Goal: Task Accomplishment & Management: Complete application form

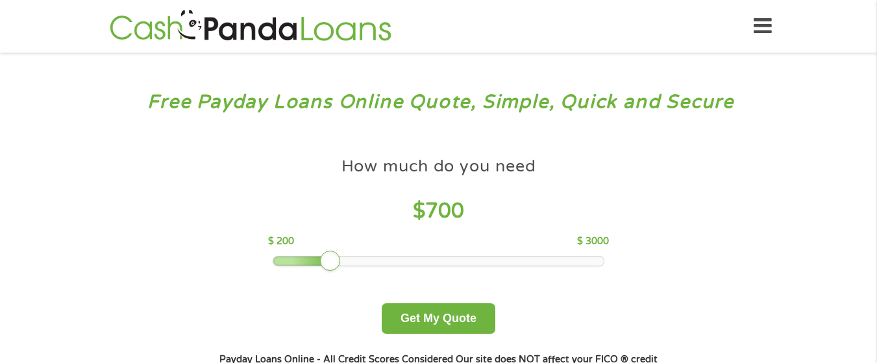
click at [332, 263] on div at bounding box center [438, 260] width 330 height 9
click at [436, 313] on button "Get My Quote" at bounding box center [439, 318] width 114 height 31
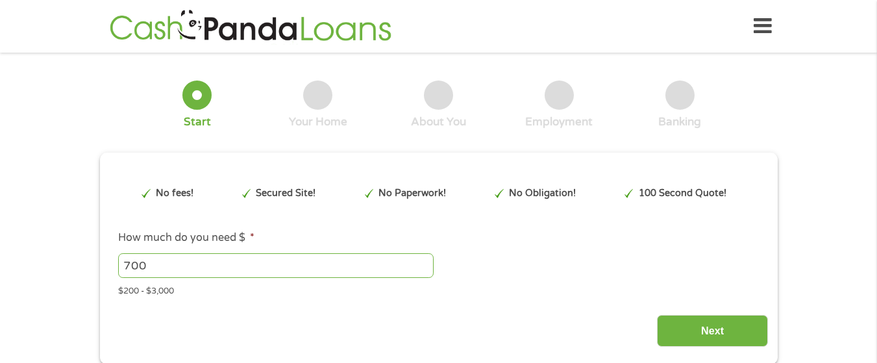
click at [436, 313] on div "Next" at bounding box center [438, 326] width 659 height 41
drag, startPoint x: 0, startPoint y: 0, endPoint x: 436, endPoint y: 313, distance: 536.7
click at [436, 313] on div "Next" at bounding box center [438, 326] width 659 height 41
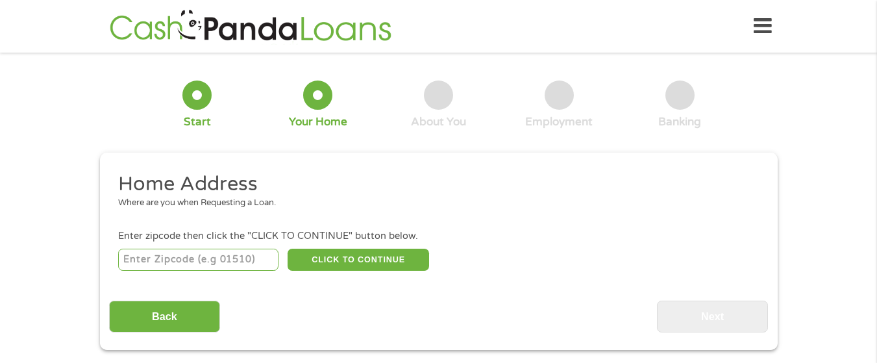
click at [217, 258] on input "number" at bounding box center [198, 260] width 160 height 22
type input "34714"
click at [330, 263] on button "CLICK TO CONTINUE" at bounding box center [357, 260] width 141 height 22
type input "34714"
type input "Clermont"
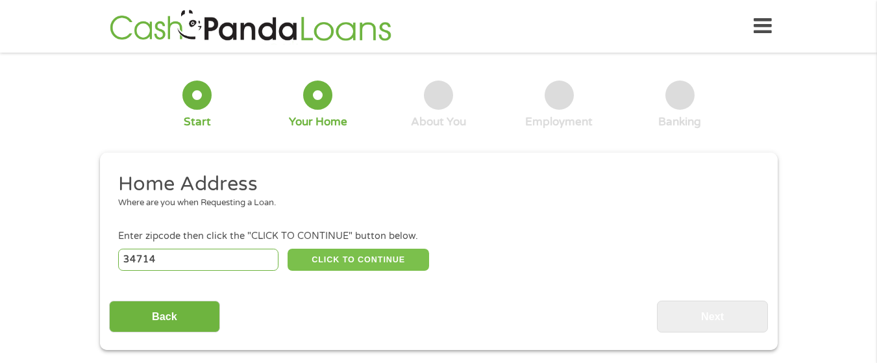
select select "Florida"
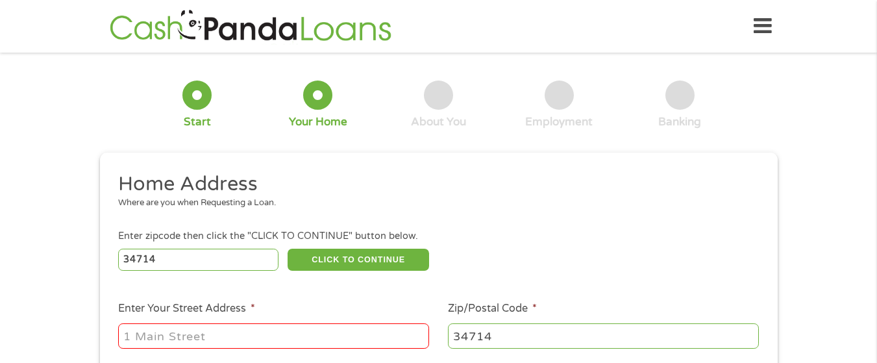
click at [263, 329] on input "Enter Your Street Address *" at bounding box center [273, 335] width 311 height 25
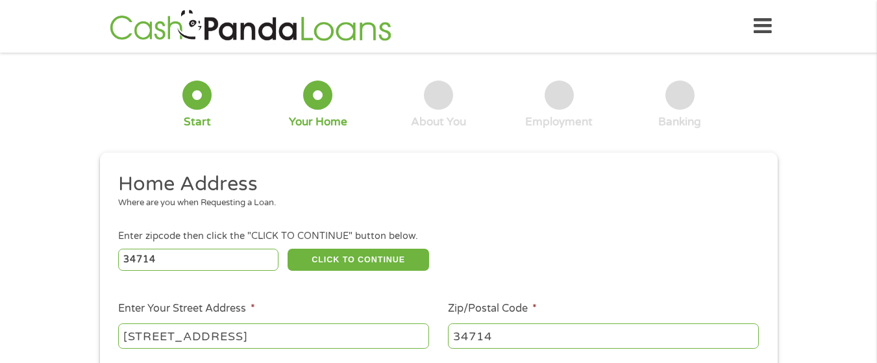
type input "17520 silver creek court"
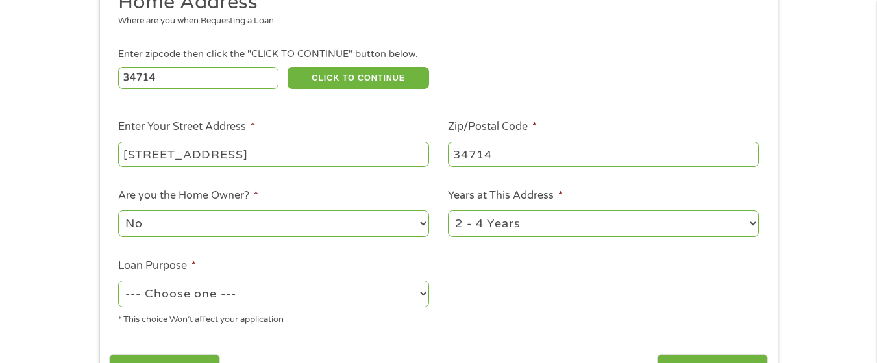
scroll to position [208, 0]
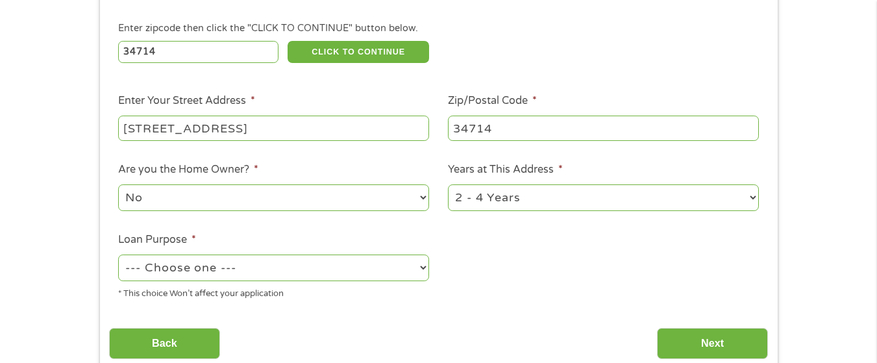
click at [418, 263] on select "--- Choose one --- Pay Bills Debt Consolidation Home Improvement Major Purchase…" at bounding box center [273, 267] width 311 height 27
select select "paybills"
click at [118, 254] on select "--- Choose one --- Pay Bills Debt Consolidation Home Improvement Major Purchase…" at bounding box center [273, 267] width 311 height 27
click at [670, 341] on input "Next" at bounding box center [712, 344] width 111 height 32
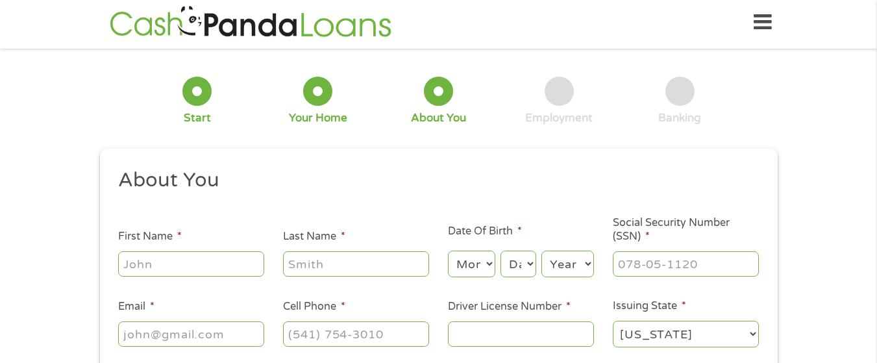
scroll to position [0, 0]
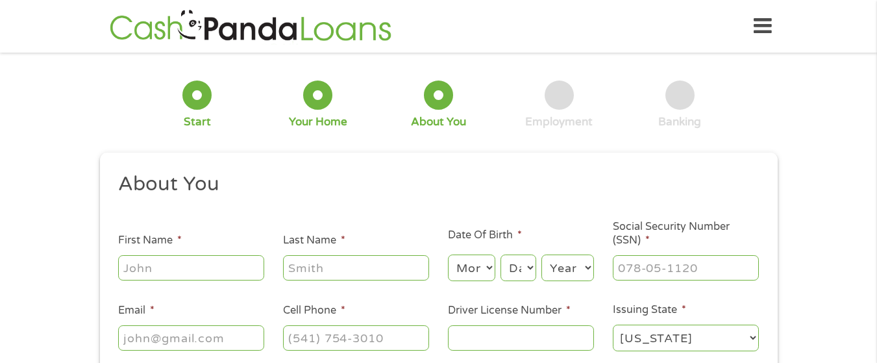
click at [243, 267] on input "First Name *" at bounding box center [191, 267] width 146 height 25
type input "yolanda"
click at [350, 271] on input "Last Name *" at bounding box center [356, 267] width 146 height 25
type input "chi"
click at [492, 269] on select "Month 1 2 3 4 5 6 7 8 9 10 11 12" at bounding box center [471, 267] width 47 height 27
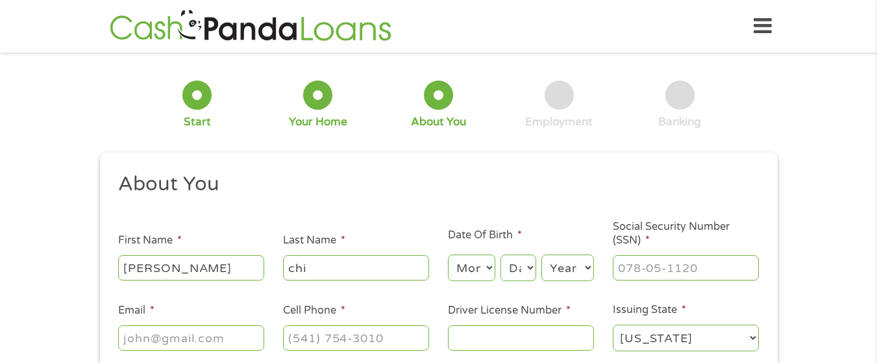
select select "10"
click at [448, 254] on select "Month 1 2 3 4 5 6 7 8 9 10 11 12" at bounding box center [471, 267] width 47 height 27
click at [530, 263] on select "Day 1 2 3 4 5 6 7 8 9 10 11 12 13 14 15 16 17 18 19 20 21 22 23 24 25 26 27 28 …" at bounding box center [517, 267] width 35 height 27
select select "3"
click at [500, 254] on select "Day 1 2 3 4 5 6 7 8 9 10 11 12 13 14 15 16 17 18 19 20 21 22 23 24 25 26 27 28 …" at bounding box center [517, 267] width 35 height 27
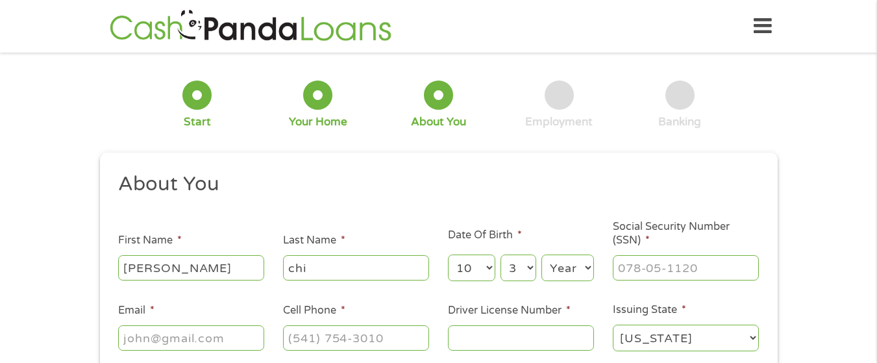
click at [586, 267] on select "Year 2007 2006 2005 2004 2003 2002 2001 2000 1999 1998 1997 1996 1995 1994 1993…" at bounding box center [567, 267] width 53 height 27
select select "1936"
click at [541, 254] on select "Year 2007 2006 2005 2004 2003 2002 2001 2000 1999 1998 1997 1996 1995 1994 1993…" at bounding box center [567, 267] width 53 height 27
click at [230, 338] on input "Email *" at bounding box center [191, 337] width 146 height 25
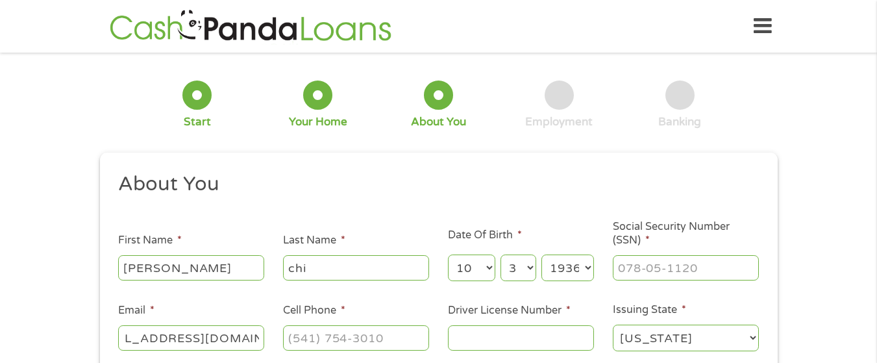
type input "yolandachi1936@gmail.com"
click at [413, 331] on input "(___) ___-____" at bounding box center [356, 337] width 146 height 25
type input "(407) 995-9568"
click at [476, 337] on input "Driver License Number *" at bounding box center [521, 337] width 146 height 25
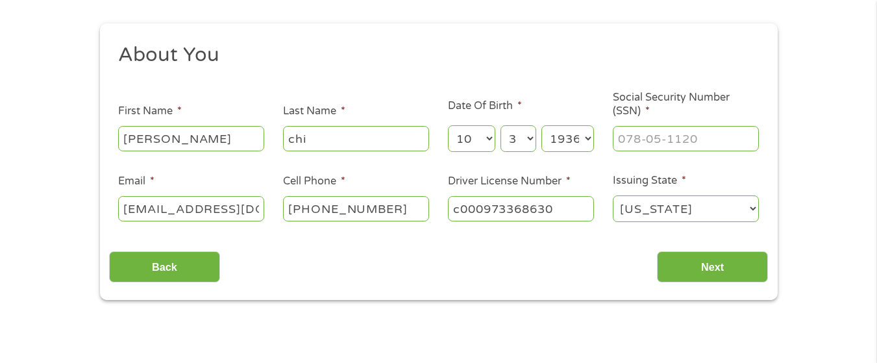
scroll to position [130, 0]
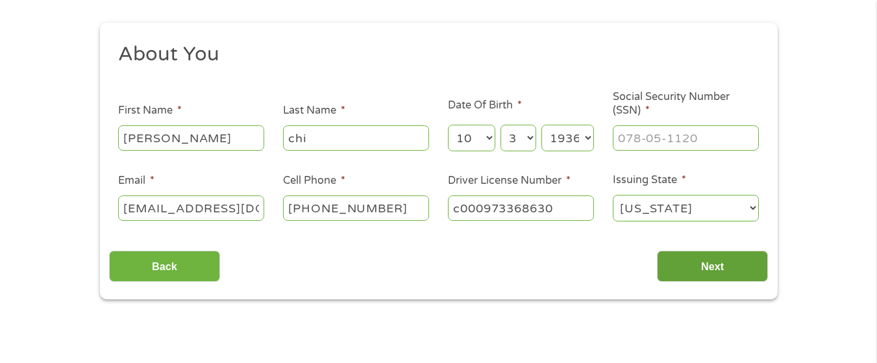
type input "c000973368630"
click at [742, 275] on input "Next" at bounding box center [712, 266] width 111 height 32
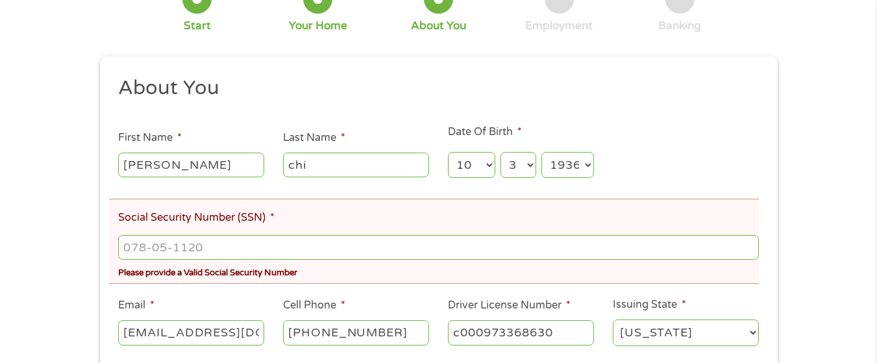
scroll to position [156, 0]
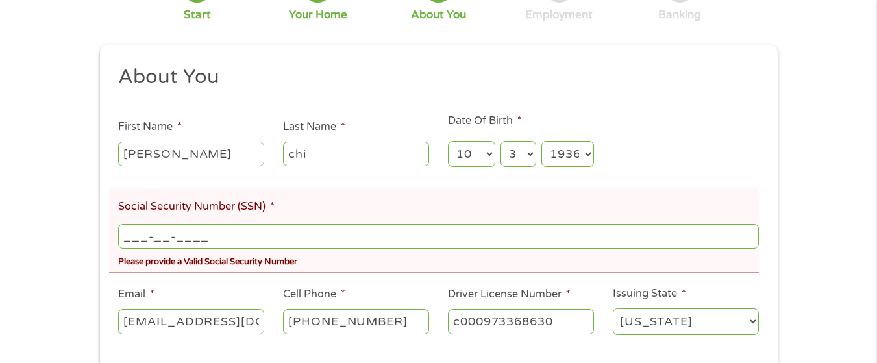
click at [559, 239] on input "___-__-____" at bounding box center [438, 236] width 640 height 25
type input "050-46-0527"
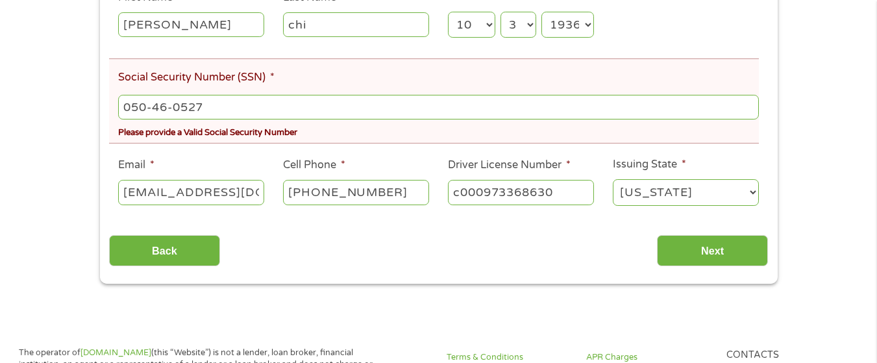
scroll to position [286, 0]
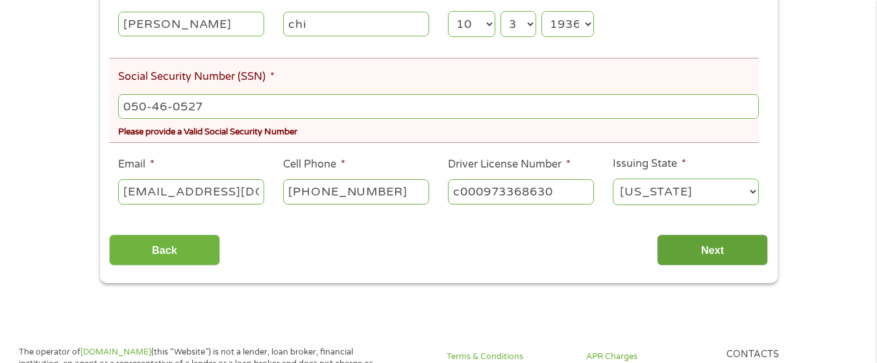
click at [698, 237] on input "Next" at bounding box center [712, 250] width 111 height 32
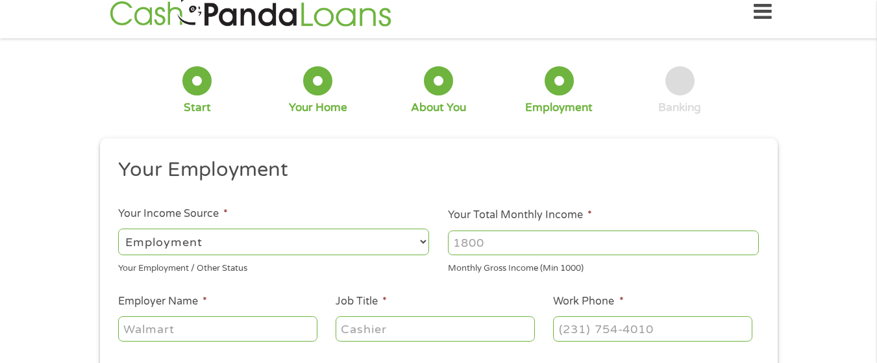
scroll to position [0, 0]
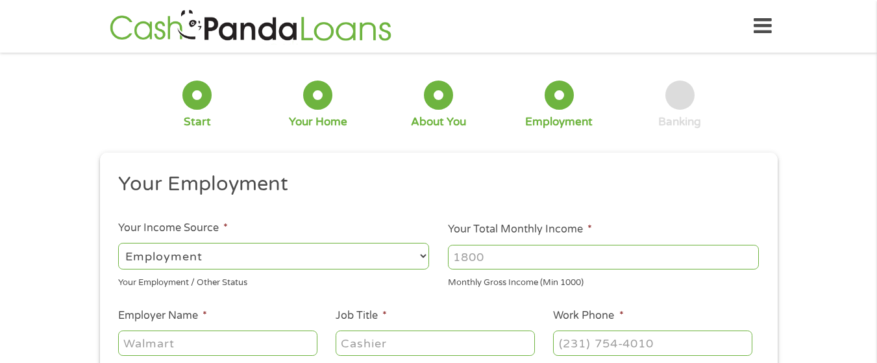
click at [426, 256] on select "--- Choose one --- Employment Self Employed Benefits" at bounding box center [273, 256] width 311 height 27
select select "benefits"
click at [118, 243] on select "--- Choose one --- Employment Self Employed Benefits" at bounding box center [273, 256] width 311 height 27
type input "Other"
type input "(407) 995-9568"
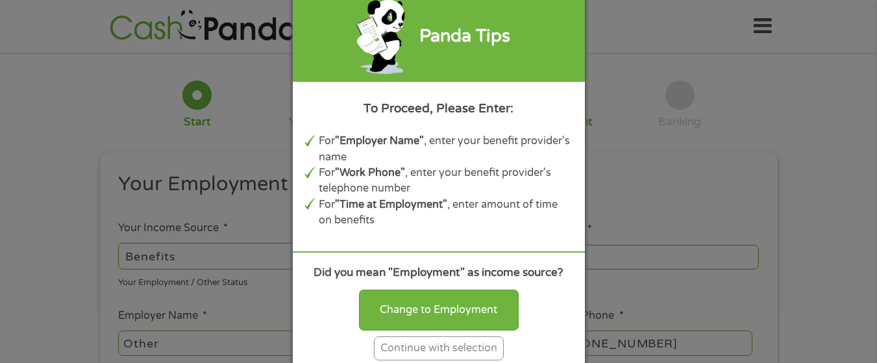
click at [450, 350] on div "Continue with selection" at bounding box center [439, 348] width 130 height 24
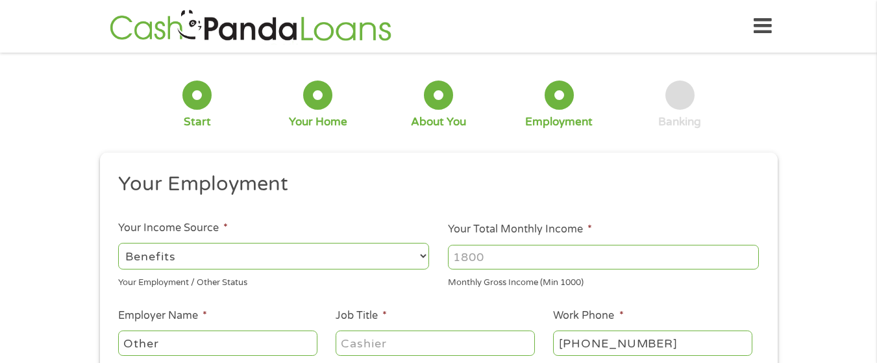
click at [520, 253] on input "Your Total Monthly Income *" at bounding box center [603, 257] width 311 height 25
type input "3200"
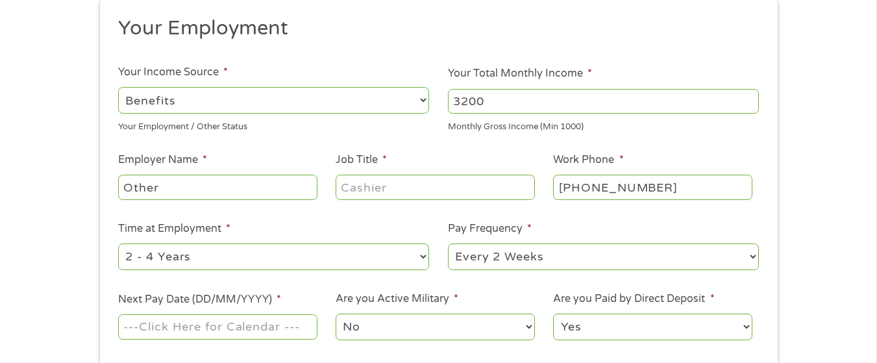
scroll to position [182, 0]
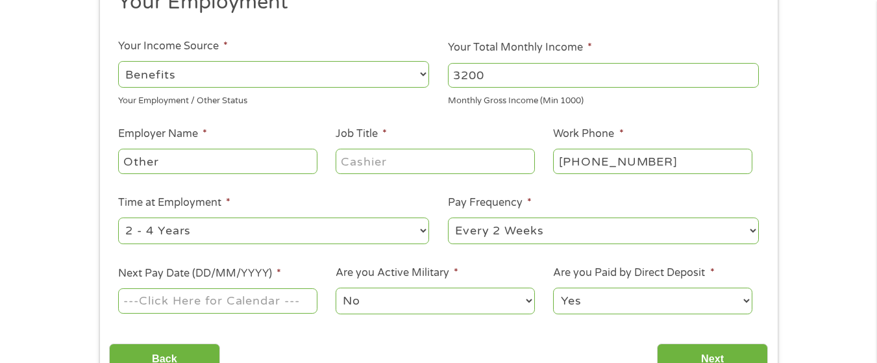
click at [718, 156] on input "(407) 995-9568" at bounding box center [652, 161] width 199 height 25
type input "(___) ___-____"
click at [426, 232] on select "--- Choose one --- 1 Year or less 1 - 2 Years 2 - 4 Years Over 4 Years" at bounding box center [273, 230] width 311 height 27
select select "60months"
click at [118, 217] on select "--- Choose one --- 1 Year or less 1 - 2 Years 2 - 4 Years Over 4 Years" at bounding box center [273, 230] width 311 height 27
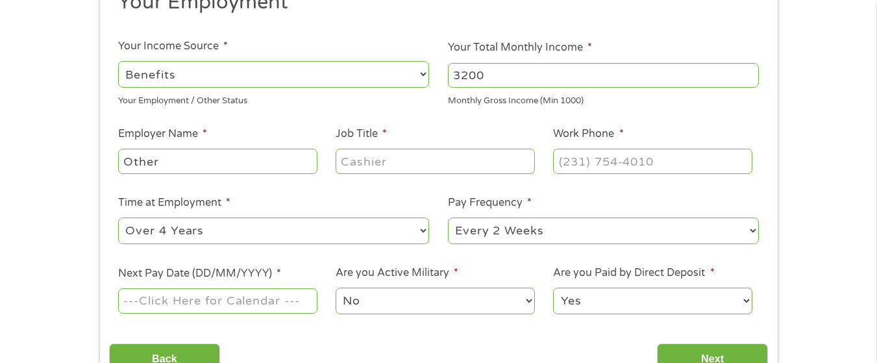
click at [753, 228] on select "--- Choose one --- Every 2 Weeks Every Week Monthly Semi-Monthly" at bounding box center [603, 230] width 311 height 27
select select "monthly"
click at [448, 217] on select "--- Choose one --- Every 2 Weeks Every Week Monthly Semi-Monthly" at bounding box center [603, 230] width 311 height 27
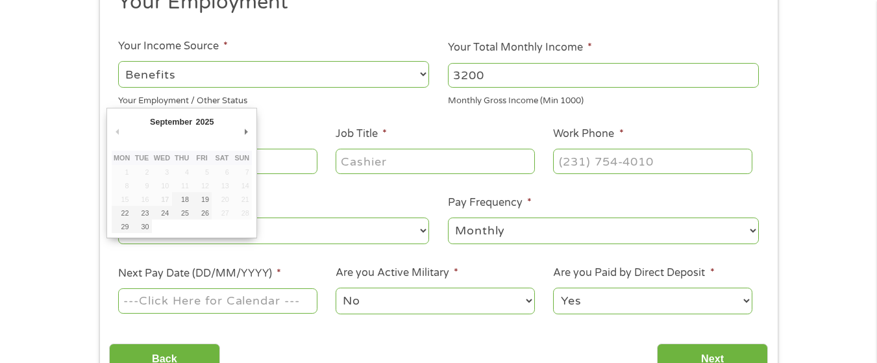
click at [290, 303] on input "Next Pay Date (DD/MM/YYYY) *" at bounding box center [217, 300] width 199 height 25
type input "08/10/2025"
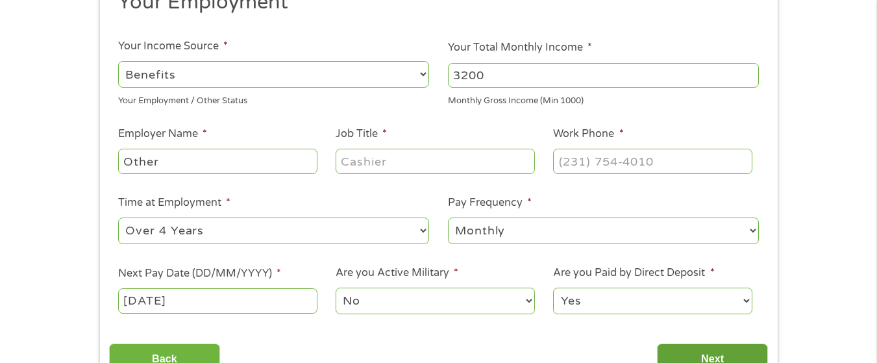
click at [684, 351] on input "Next" at bounding box center [712, 359] width 111 height 32
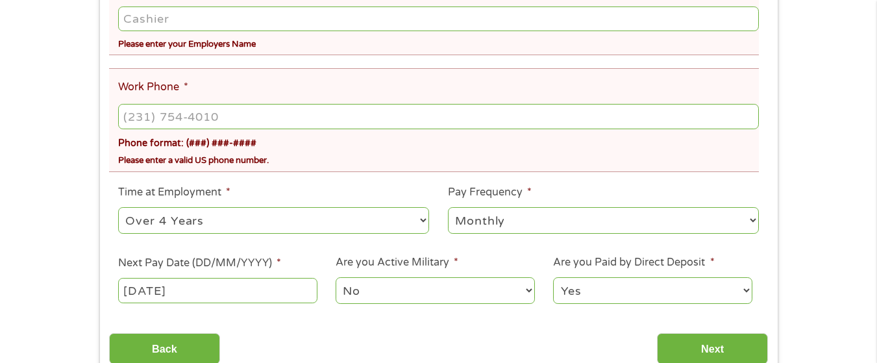
scroll to position [467, 0]
